Goal: Task Accomplishment & Management: Complete application form

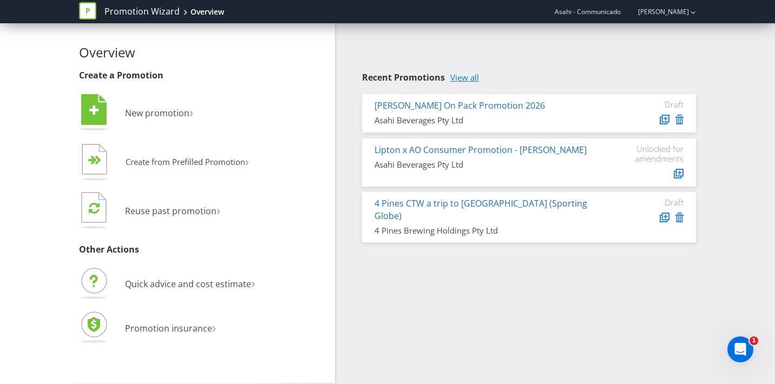
click at [461, 79] on link "View all" at bounding box center [464, 77] width 29 height 9
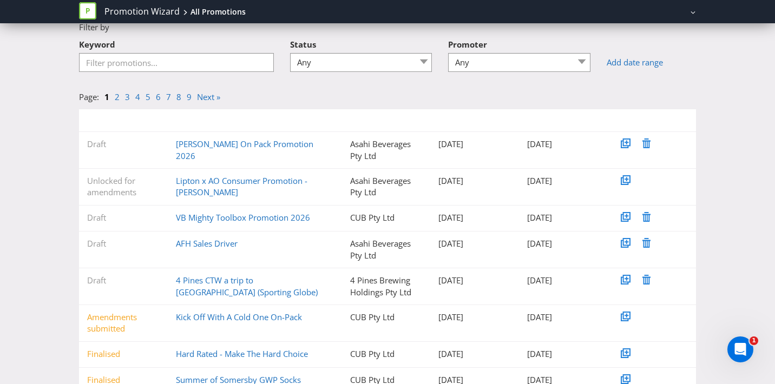
scroll to position [56, 0]
click at [200, 240] on link "AFH Sales Driver" at bounding box center [207, 243] width 62 height 11
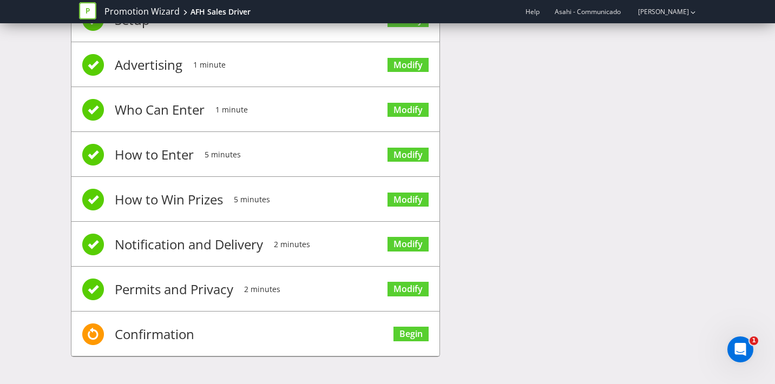
scroll to position [52, 0]
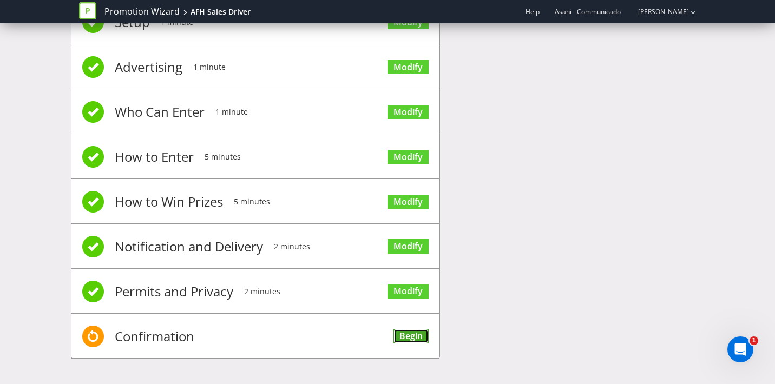
click at [403, 335] on link "Begin" at bounding box center [411, 336] width 35 height 15
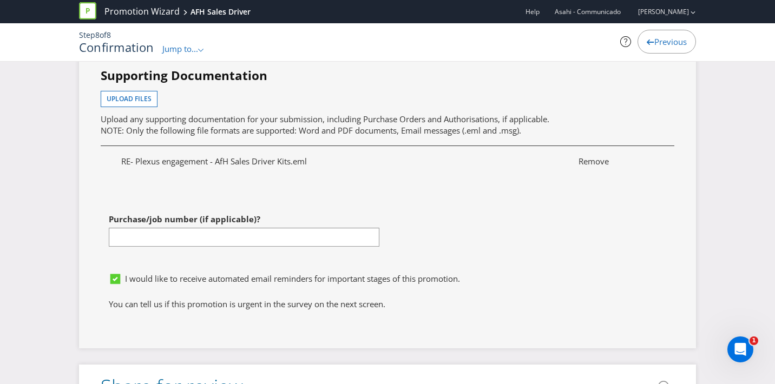
scroll to position [3478, 0]
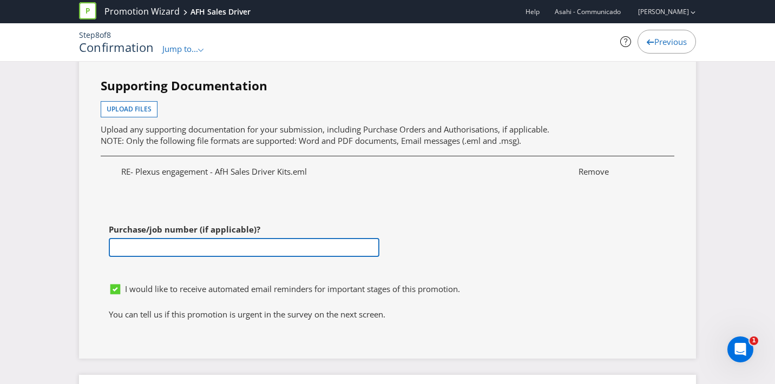
click at [192, 253] on input "text" at bounding box center [244, 247] width 271 height 19
paste input "4501777078"
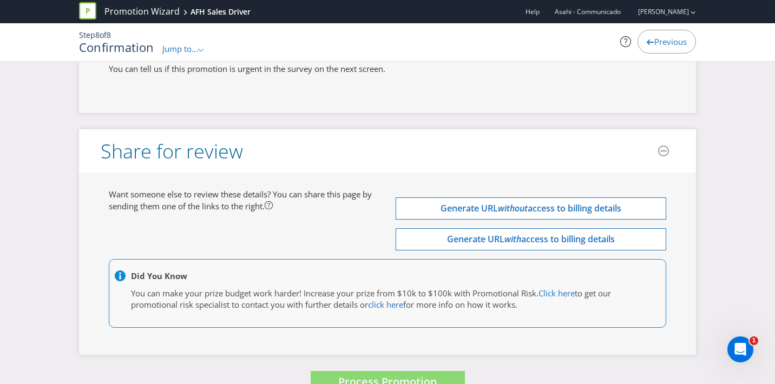
scroll to position [3750, 0]
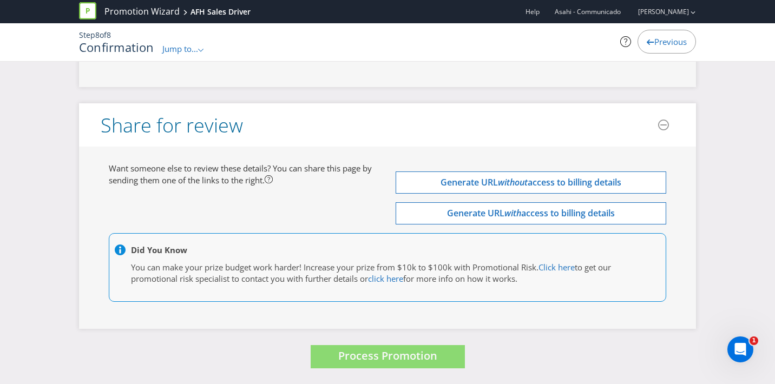
type input "4501777078"
click at [337, 242] on div "Did You Know You can make your prize budget work harder! Increase your prize fr…" at bounding box center [388, 267] width 558 height 69
click at [343, 350] on span "Process Promotion" at bounding box center [387, 356] width 99 height 15
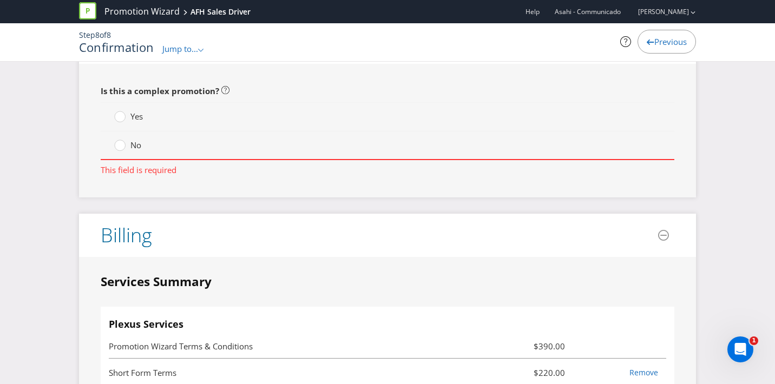
scroll to position [2488, 0]
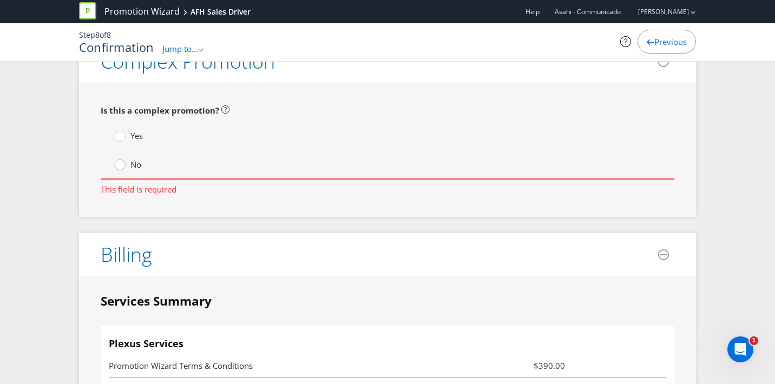
click at [119, 162] on div at bounding box center [119, 161] width 5 height 5
click at [0, 0] on input "No" at bounding box center [0, 0] width 0 height 0
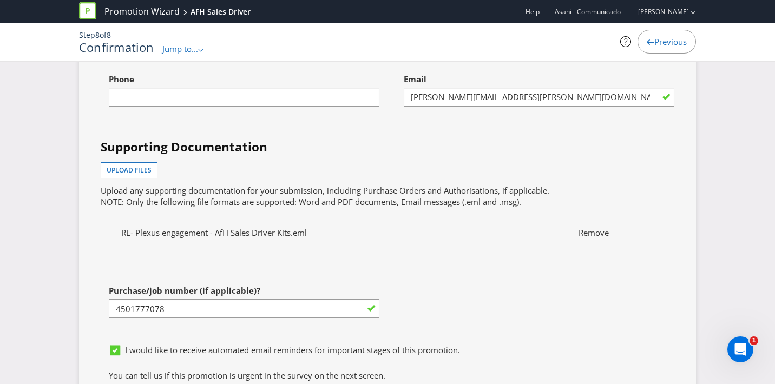
scroll to position [3745, 0]
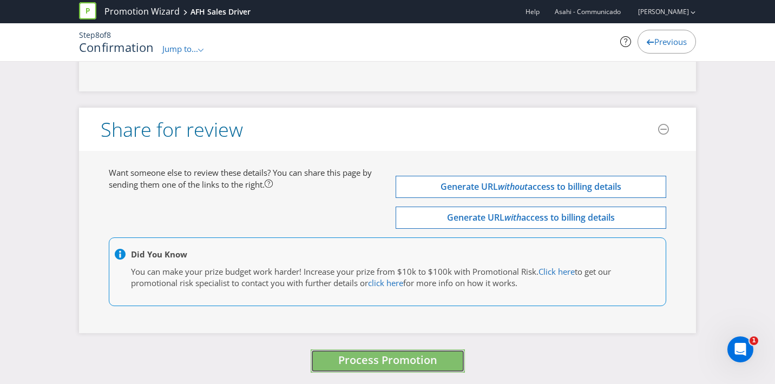
click at [357, 367] on span "Process Promotion" at bounding box center [387, 360] width 99 height 15
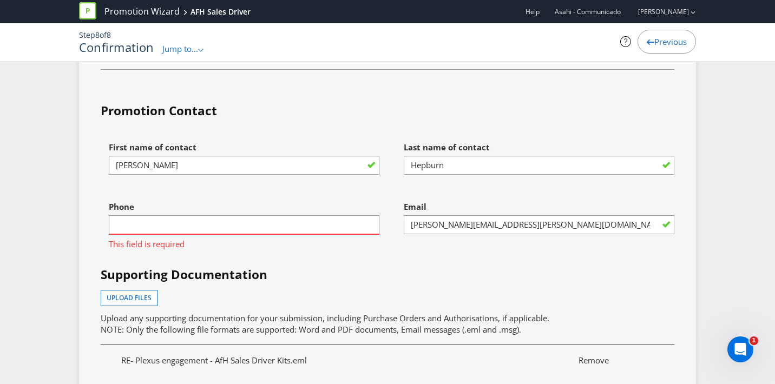
scroll to position [3288, 0]
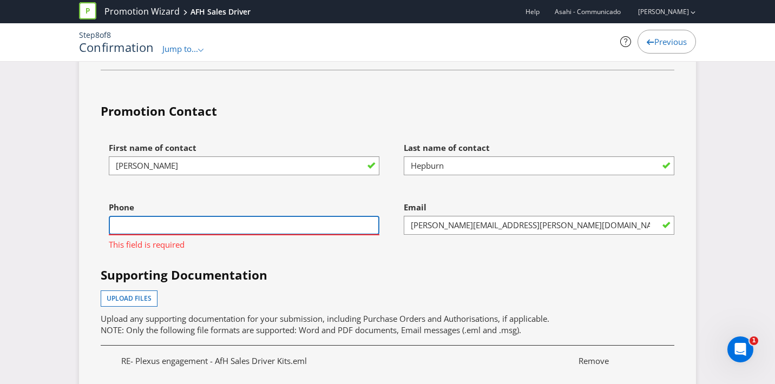
click at [273, 221] on input "text" at bounding box center [244, 225] width 271 height 19
type input "0431577363"
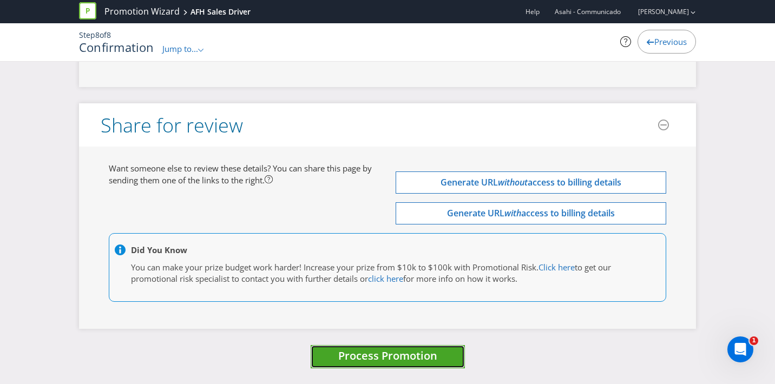
click at [364, 356] on span "Process Promotion" at bounding box center [387, 356] width 99 height 15
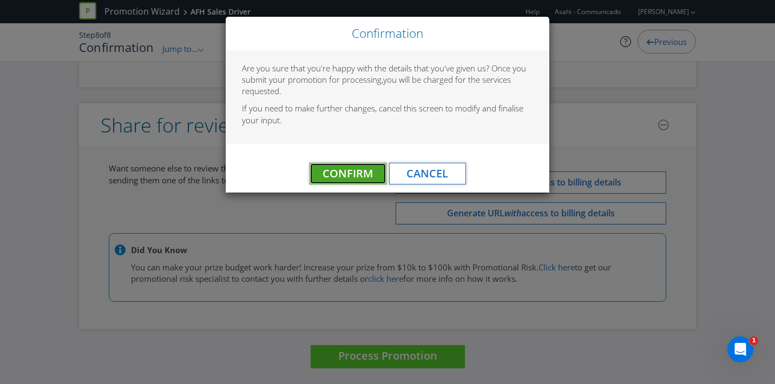
click at [357, 171] on span "Confirm" at bounding box center [348, 173] width 50 height 15
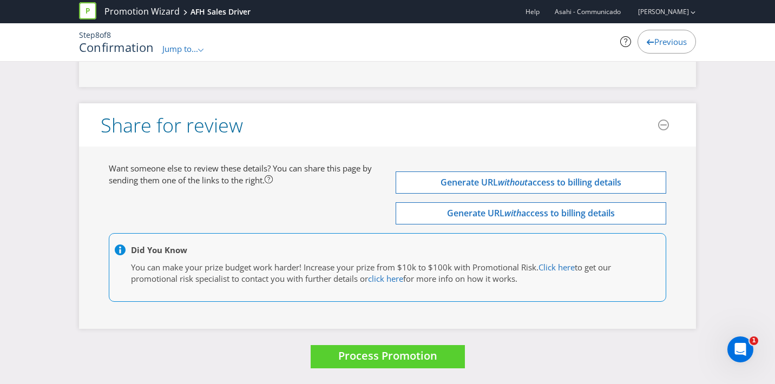
scroll to position [0, 0]
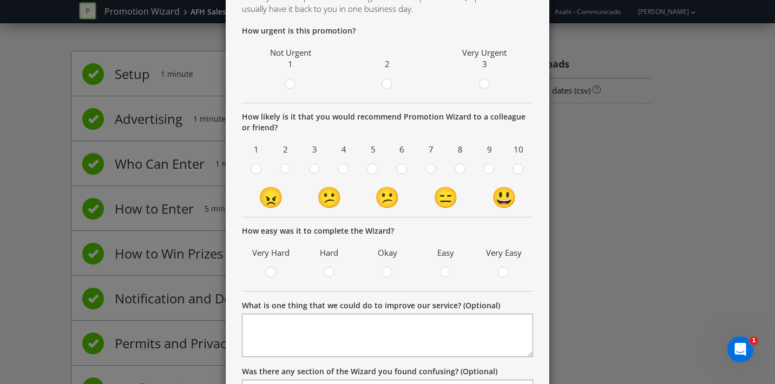
scroll to position [81, 0]
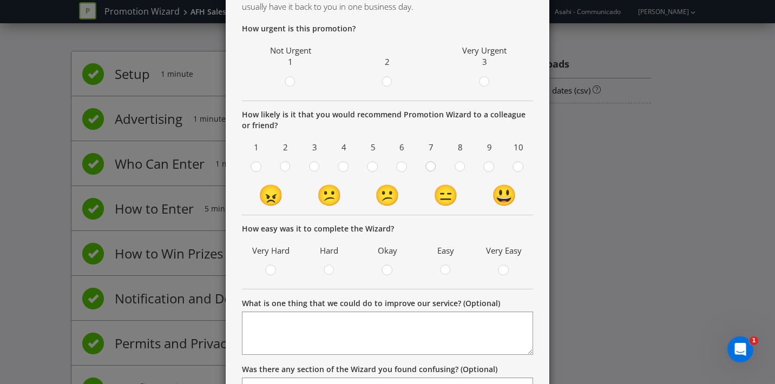
click at [431, 162] on div at bounding box center [431, 163] width 5 height 5
click at [0, 0] on input "radio" at bounding box center [0, 0] width 0 height 0
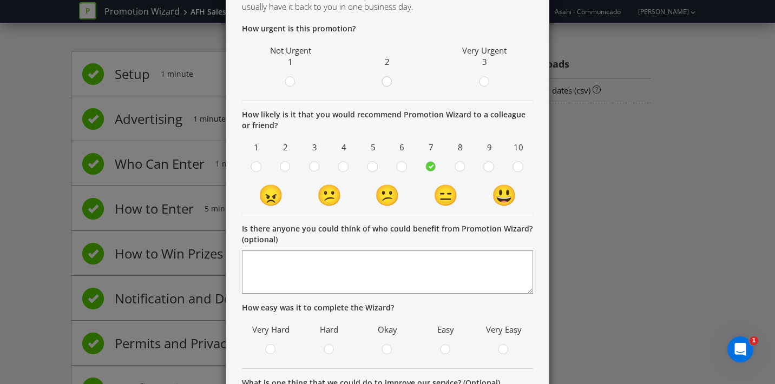
click at [388, 81] on circle at bounding box center [387, 82] width 10 height 10
click at [0, 0] on input "radio" at bounding box center [0, 0] width 0 height 0
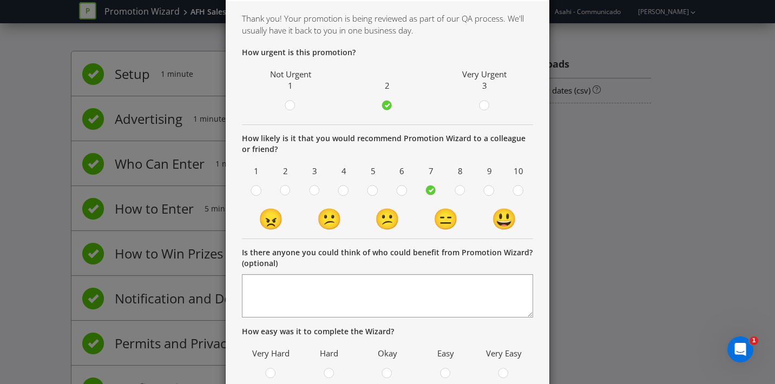
scroll to position [57, 0]
click at [485, 102] on div at bounding box center [484, 101] width 5 height 5
click at [0, 0] on input "radio" at bounding box center [0, 0] width 0 height 0
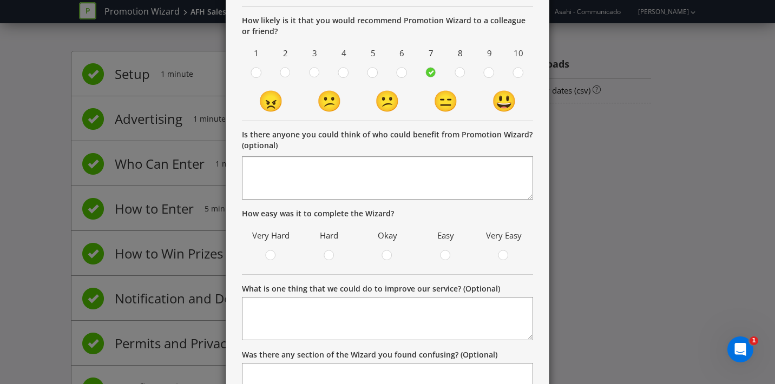
scroll to position [252, 0]
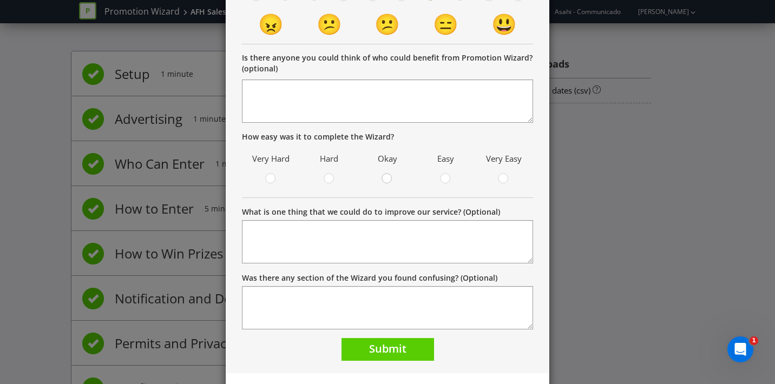
click at [387, 176] on div at bounding box center [387, 175] width 5 height 5
click at [0, 0] on input "radio" at bounding box center [0, 0] width 0 height 0
click at [388, 178] on icon at bounding box center [387, 178] width 5 height 4
click at [0, 0] on input "radio" at bounding box center [0, 0] width 0 height 0
click at [446, 181] on circle at bounding box center [446, 179] width 10 height 10
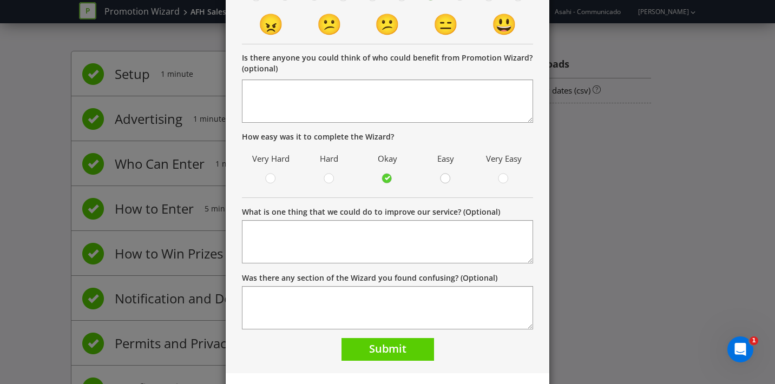
click at [0, 0] on input "radio" at bounding box center [0, 0] width 0 height 0
click at [385, 355] on span "Submit" at bounding box center [387, 349] width 37 height 15
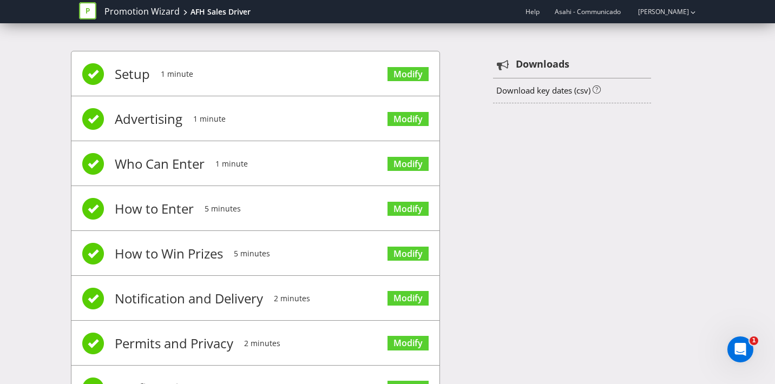
scroll to position [52, 0]
